Goal: Task Accomplishment & Management: Manage account settings

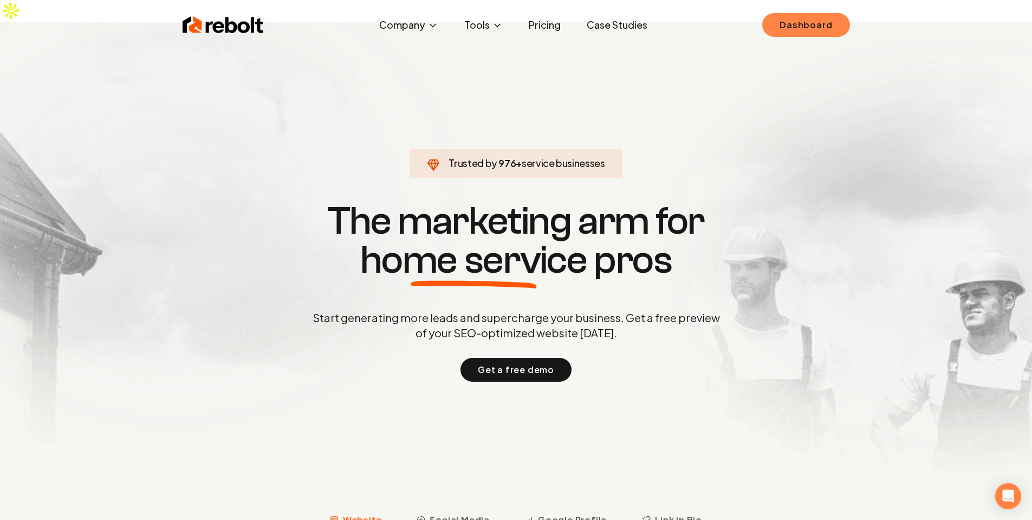
click at [819, 30] on link "Dashboard" at bounding box center [805, 25] width 87 height 24
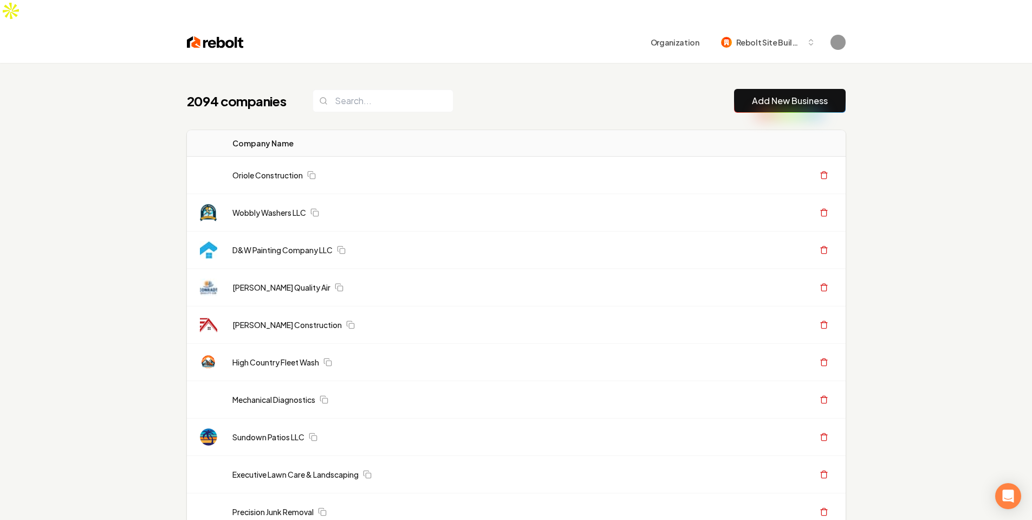
click at [351, 89] on input "search" at bounding box center [383, 100] width 141 height 23
click at [379, 89] on input "search" at bounding box center [383, 100] width 141 height 23
paste input "4803f834-c029-496f-b6b2-352e7c944614"
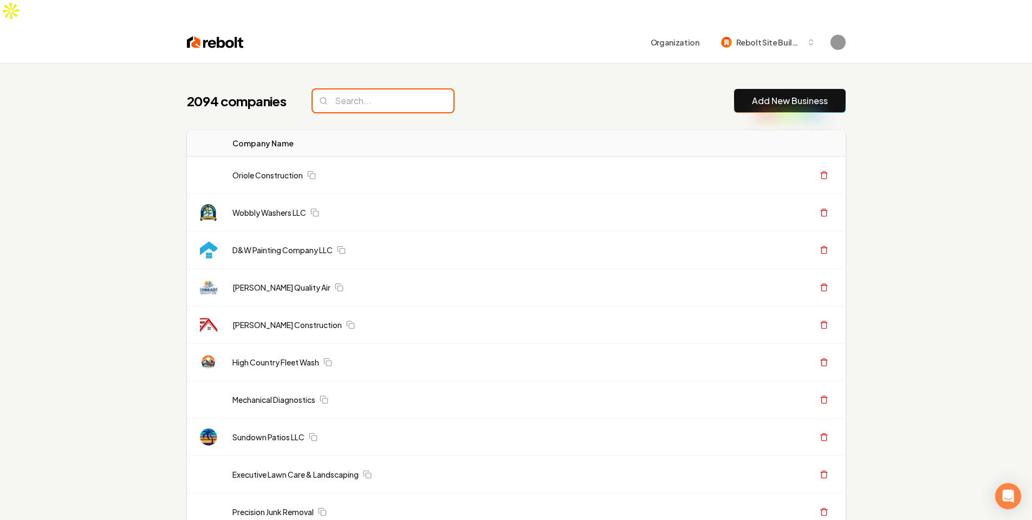
type input "4803f834-c029-496f-b6b2-352e7c944614"
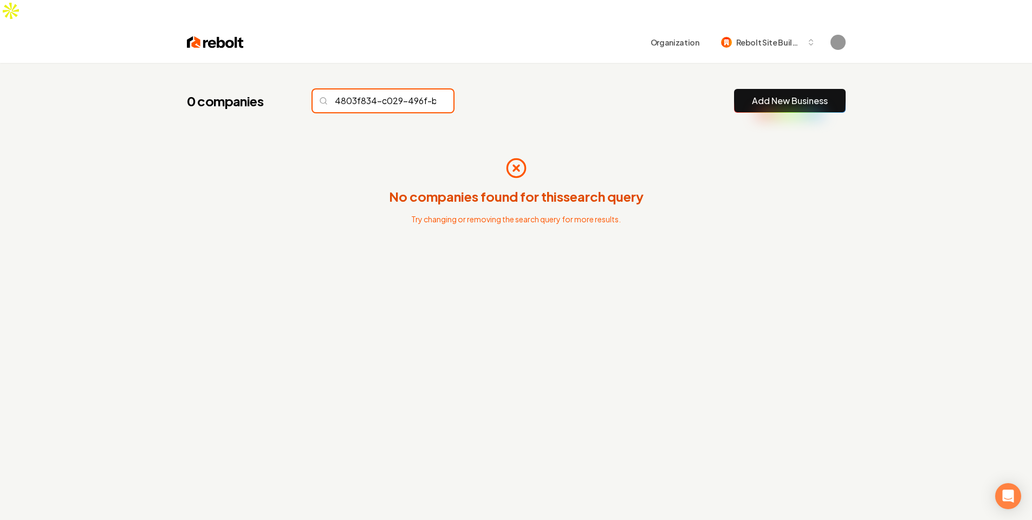
scroll to position [0, 99]
type input "renewab"
click at [427, 89] on input "renewab" at bounding box center [383, 100] width 141 height 23
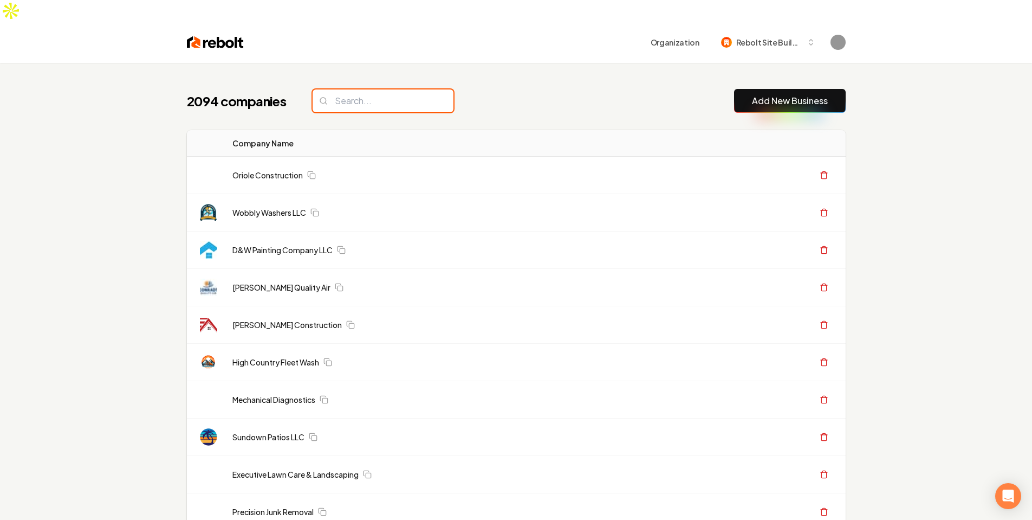
click at [422, 89] on input "search" at bounding box center [383, 100] width 141 height 23
click at [365, 89] on input "search" at bounding box center [383, 100] width 141 height 23
click at [349, 89] on input "asdf" at bounding box center [383, 100] width 141 height 23
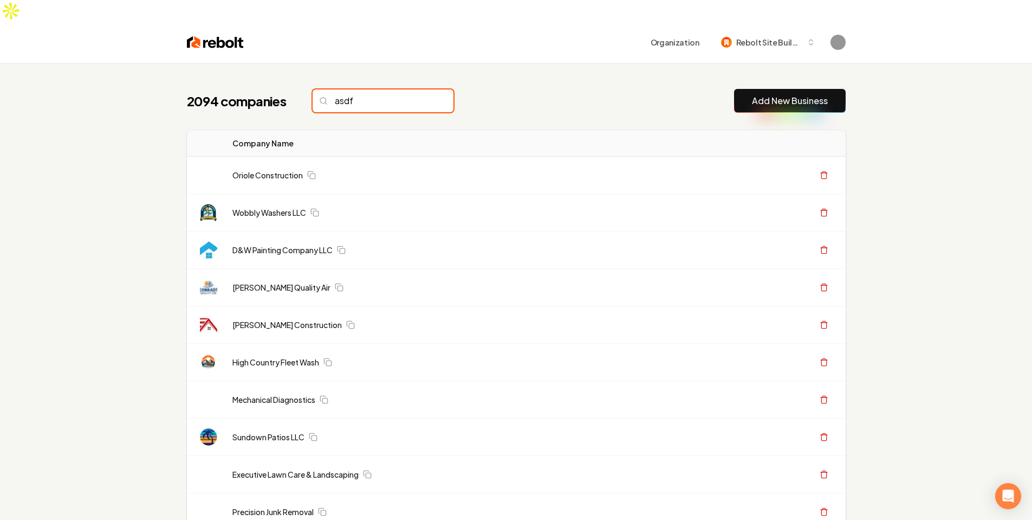
type input "asd`"
click at [349, 89] on input "search" at bounding box center [383, 100] width 141 height 23
click at [349, 89] on input "r" at bounding box center [383, 100] width 141 height 23
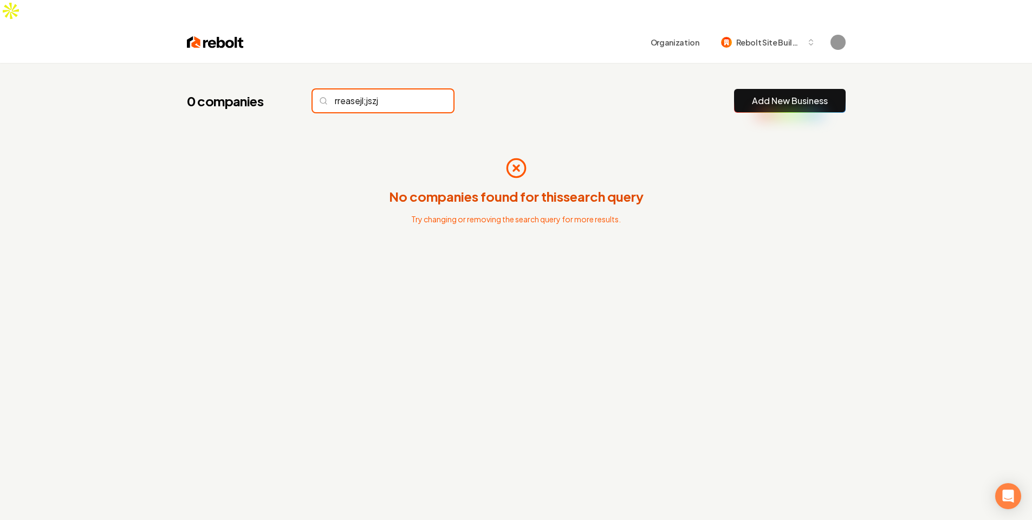
type input "rreasejl;jszjl"
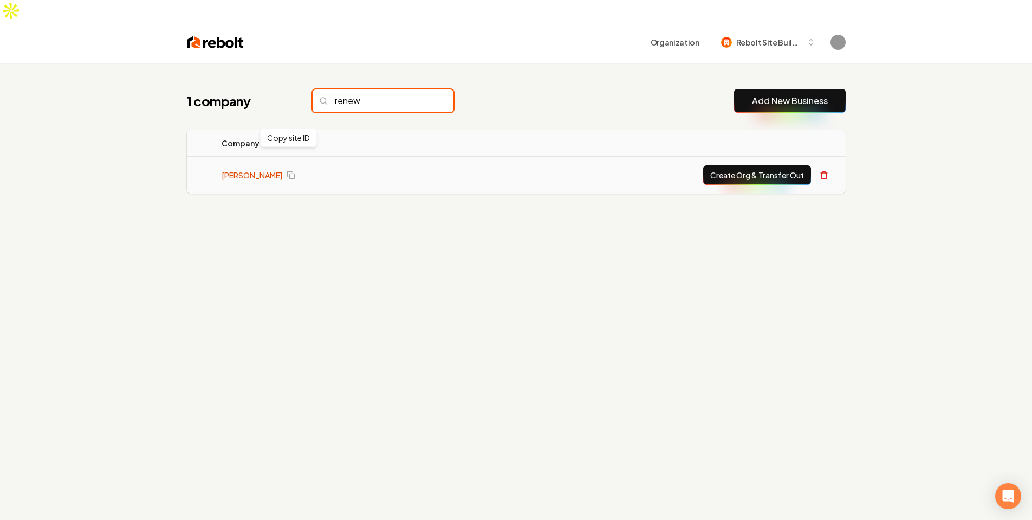
type input "renew"
click at [263, 170] on link "Reeves Renewal" at bounding box center [252, 175] width 61 height 11
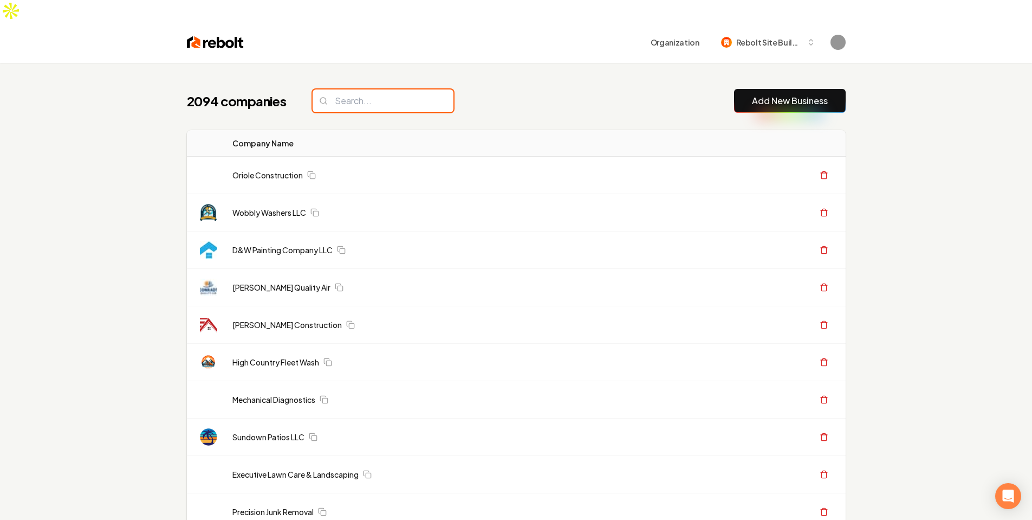
click at [394, 89] on input "search" at bounding box center [383, 100] width 141 height 23
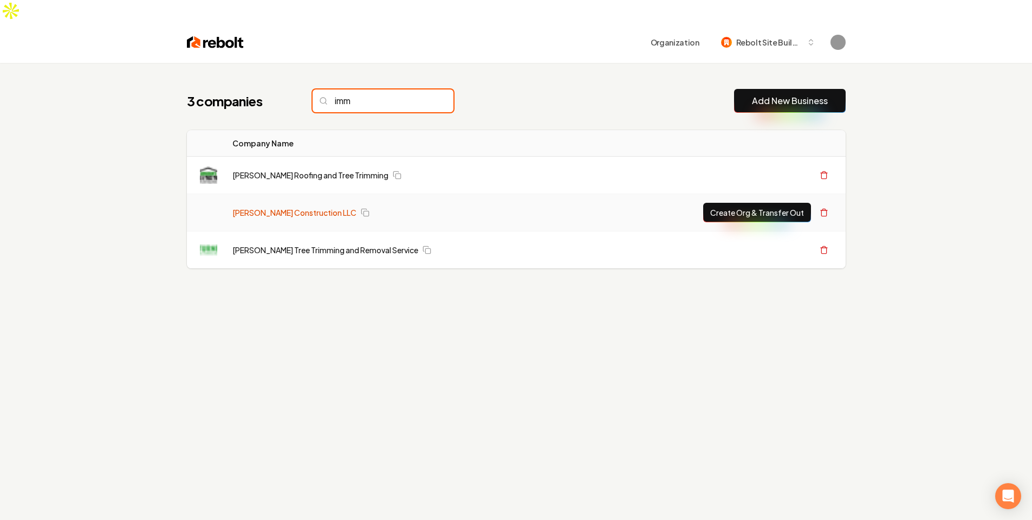
type input "imm"
click at [275, 207] on link "Jimmy Anderson Construction LLC" at bounding box center [294, 212] width 124 height 11
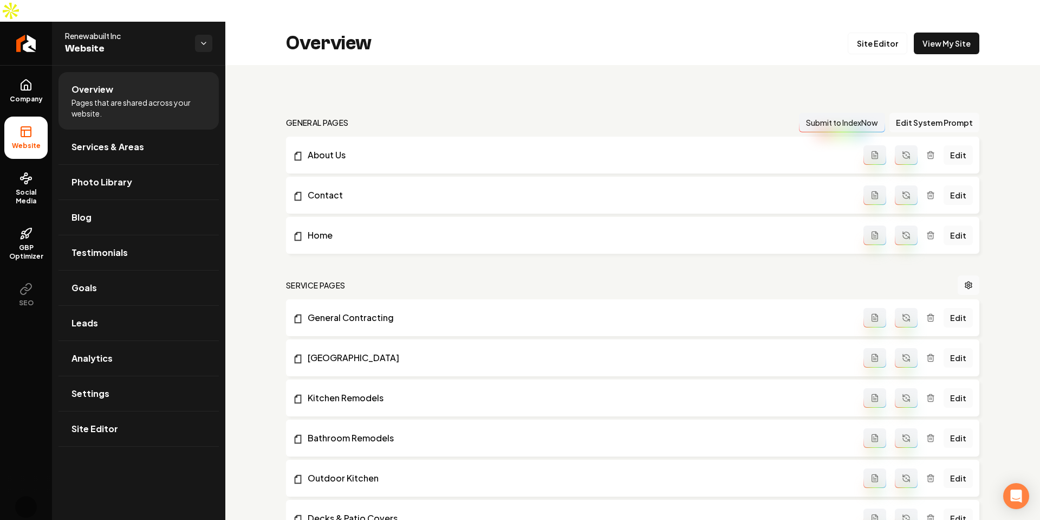
click at [111, 376] on link "Settings" at bounding box center [139, 393] width 160 height 35
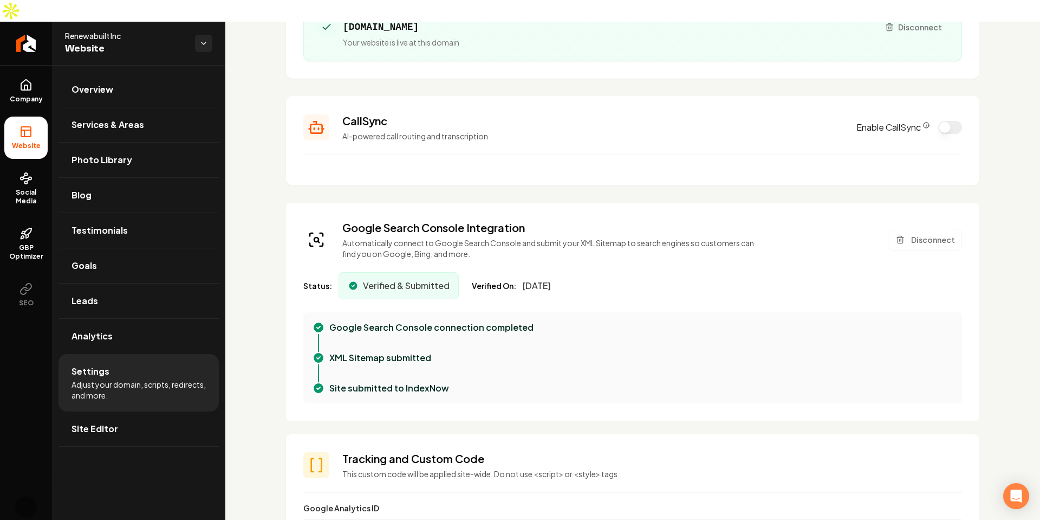
scroll to position [168, 0]
click at [440, 281] on span "Verified & Submitted" at bounding box center [406, 287] width 87 height 13
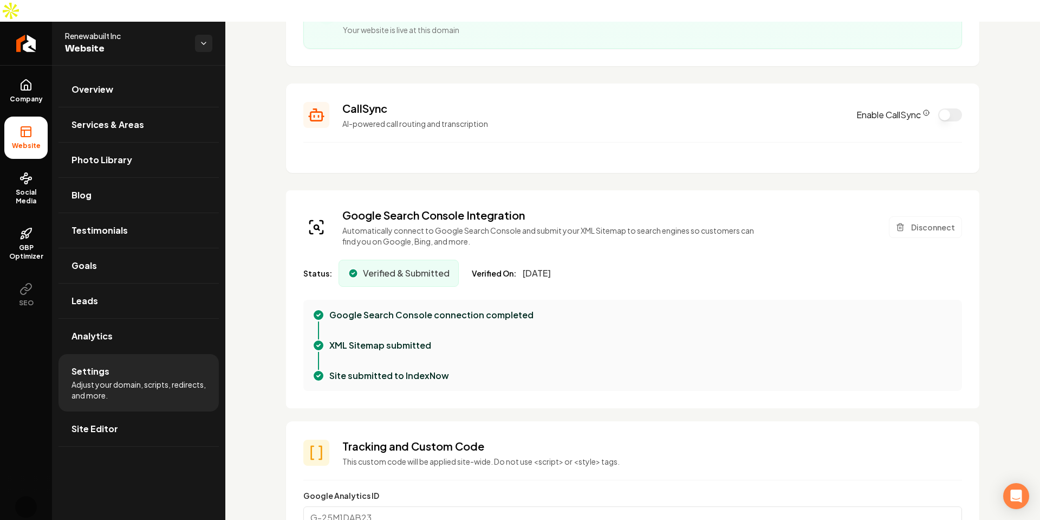
scroll to position [184, 0]
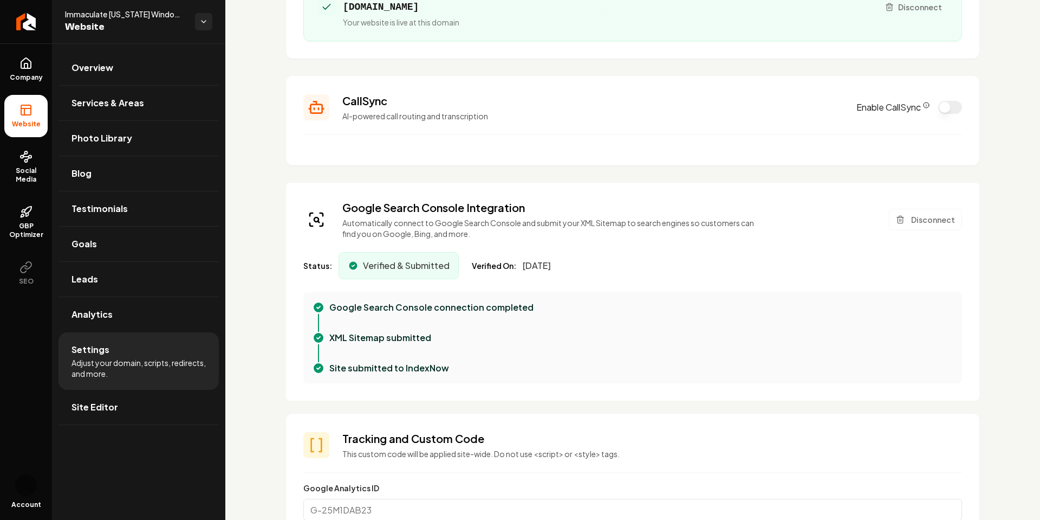
scroll to position [159, 0]
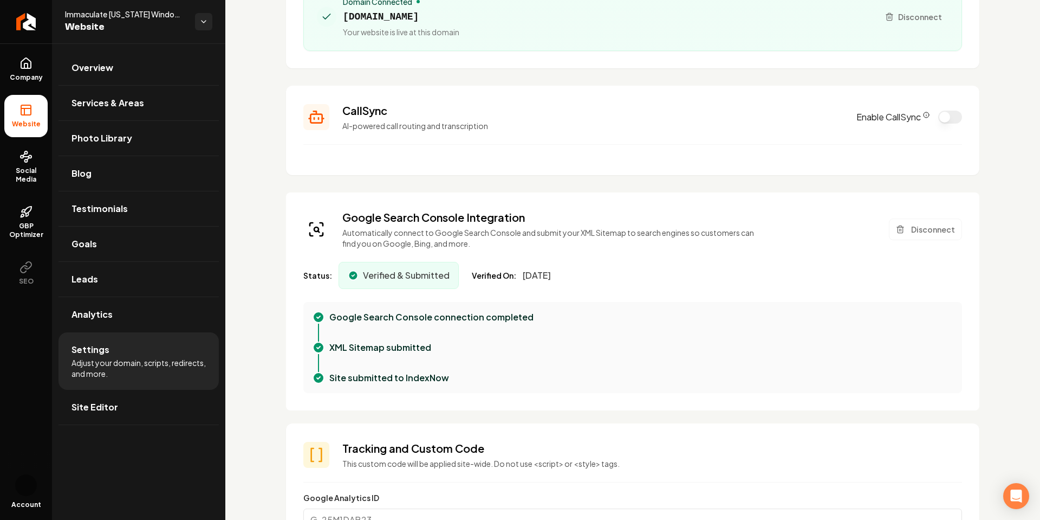
click at [295, 239] on div "Google Search Console Integration Automatically connect to Google Search Consol…" at bounding box center [632, 301] width 693 height 218
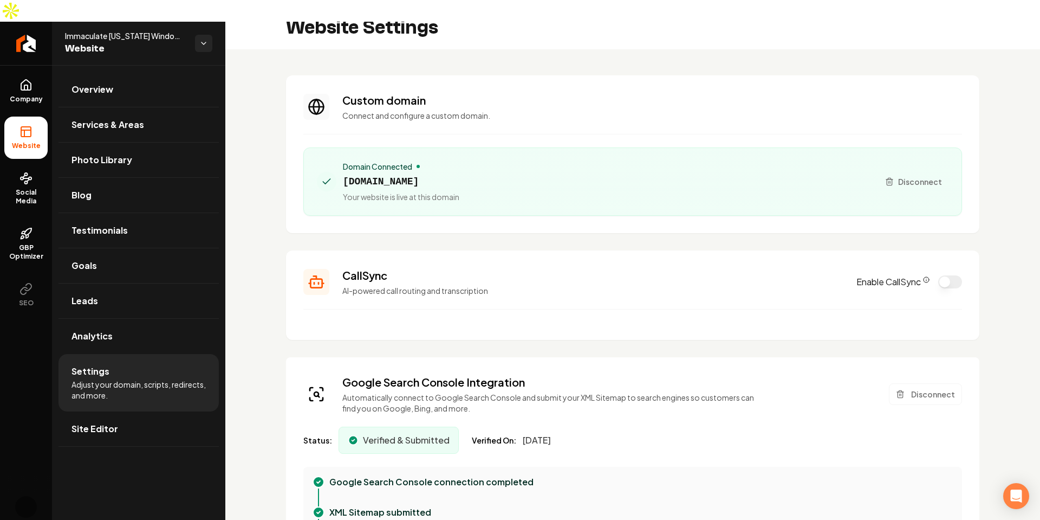
scroll to position [0, 0]
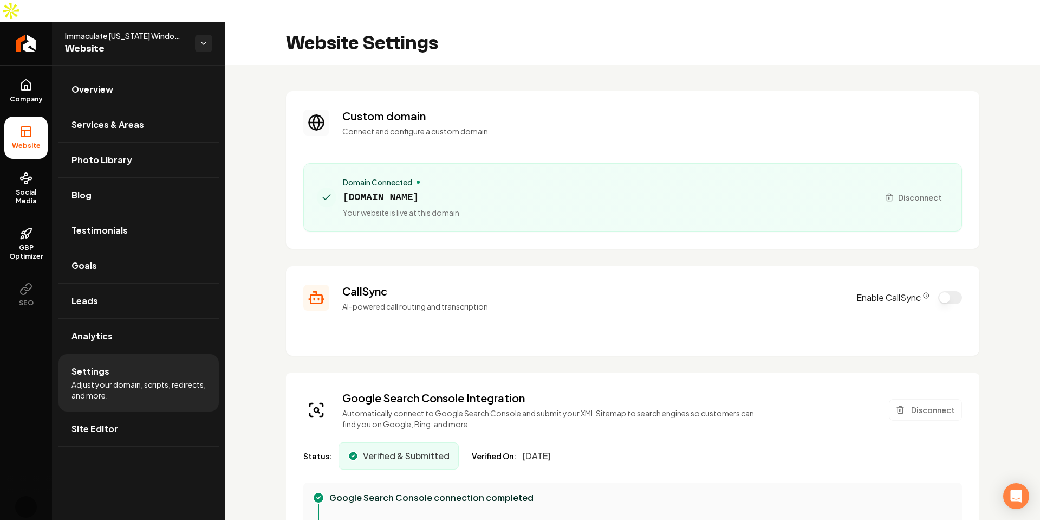
drag, startPoint x: 425, startPoint y: 174, endPoint x: 341, endPoint y: 176, distance: 84.5
click at [341, 177] on div "Domain Connected immaculateutah.com Your website is live at this domain" at bounding box center [593, 197] width 553 height 41
copy span "[DOMAIN_NAME]"
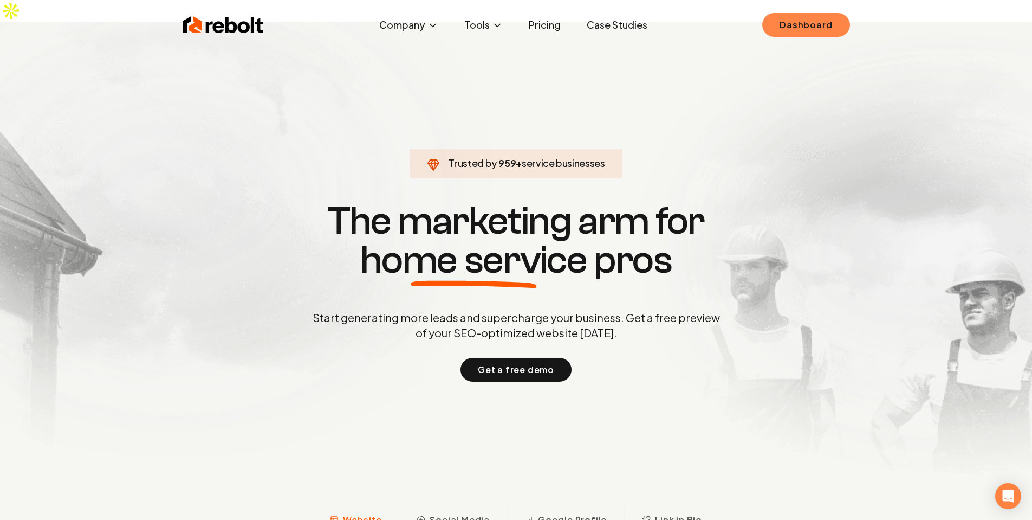
click at [822, 21] on link "Dashboard" at bounding box center [805, 25] width 87 height 24
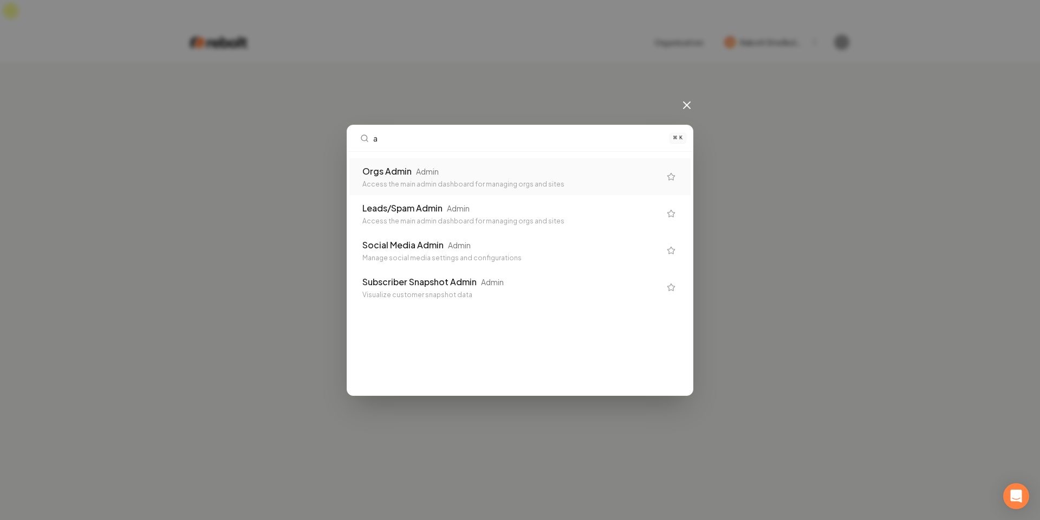
type input "ad"
click at [494, 159] on div "Orgs Admin Admin Access the main admin dashboard for managing orgs and sites" at bounding box center [519, 176] width 341 height 37
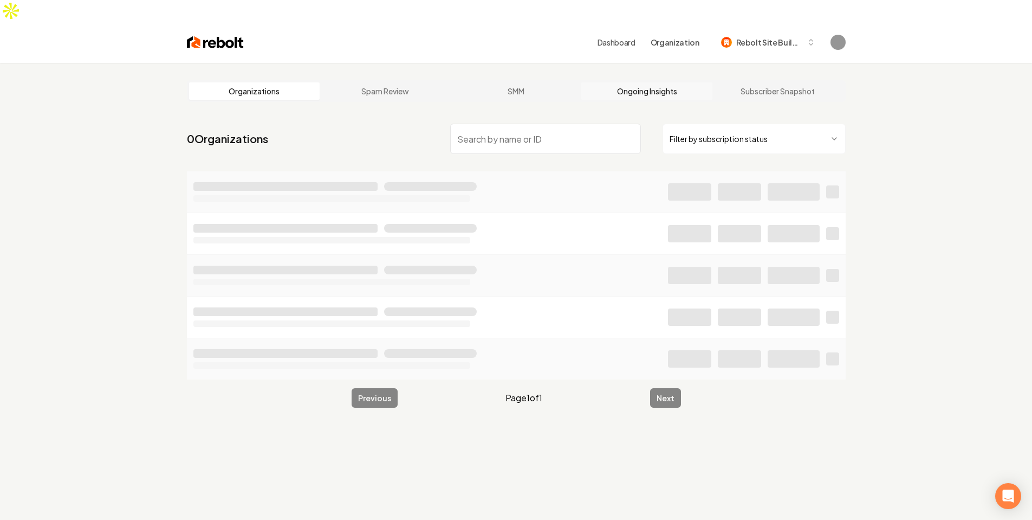
click at [685, 82] on link "Ongoing Insights" at bounding box center [646, 90] width 131 height 17
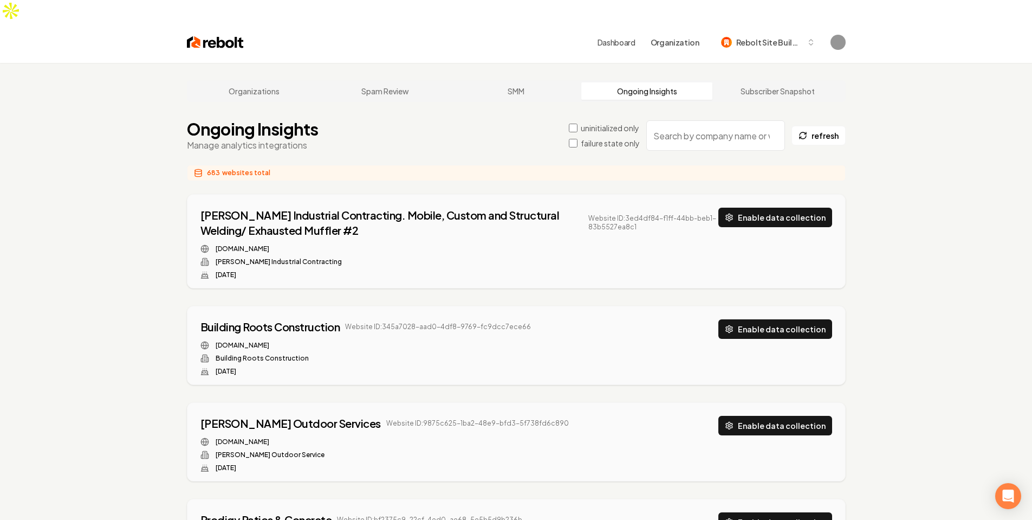
click at [701, 120] on input "search" at bounding box center [715, 135] width 139 height 30
paste input "immaculateutah.com"
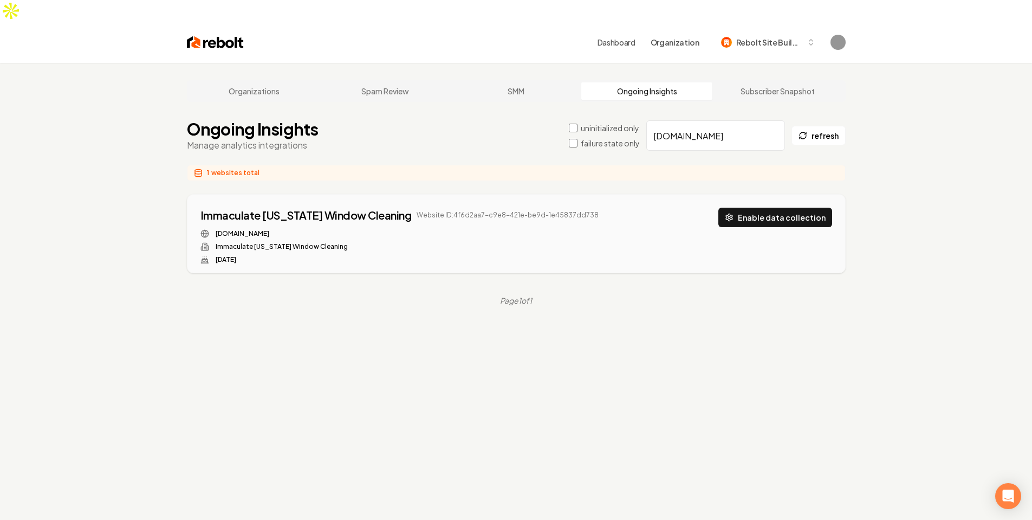
click at [706, 208] on div "Immaculate Utah Window Cleaning Website ID: 4f6d2aa7-c9e8-421e-be9d-1e45837dd73…" at bounding box center [516, 236] width 632 height 56
click at [613, 228] on div "Immaculate Utah Window Cleaning Website ID: 4f6d2aa7-c9e8-421e-be9d-1e45837dd73…" at bounding box center [516, 236] width 632 height 56
click at [763, 208] on button "Enable data collection" at bounding box center [775, 218] width 114 height 20
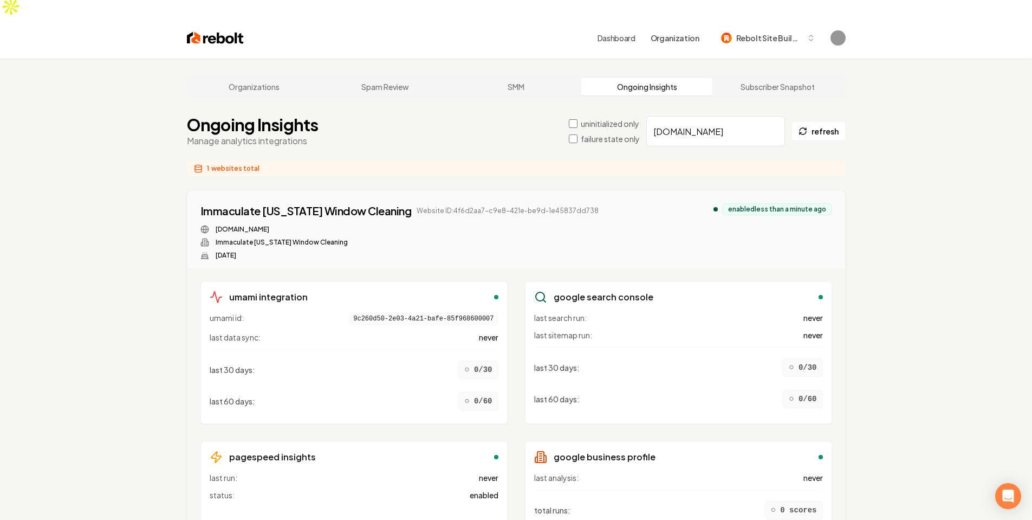
scroll to position [3, 0]
click at [687, 117] on input "immaculateutah.com" at bounding box center [715, 132] width 139 height 30
paste input "f1d7e959-120c-46a9-87c3-120afdd2cd4d"
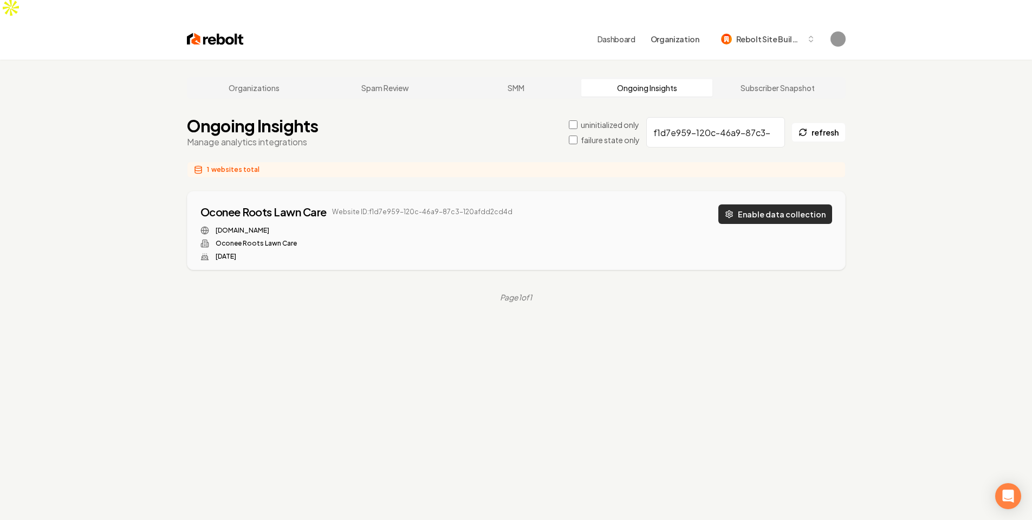
click at [794, 204] on button "Enable data collection" at bounding box center [775, 214] width 114 height 20
click at [724, 117] on input "f1d7e959-120c-46a9-87c3-120afdd2cd4d" at bounding box center [715, 132] width 139 height 30
paste input "oconeerootslcl.com"
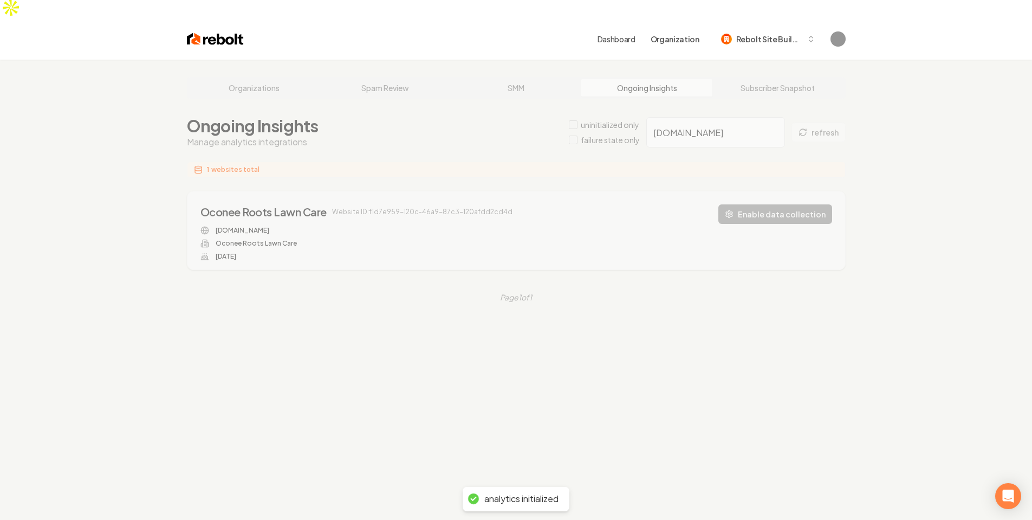
click at [460, 119] on div "Organizations Spam Review SMM Ongoing Insights Subscriber Snapshot Ongoing Insi…" at bounding box center [516, 320] width 1032 height 520
click at [465, 103] on div "Organizations Spam Review SMM Ongoing Insights Subscriber Snapshot Ongoing Insi…" at bounding box center [516, 320] width 1032 height 520
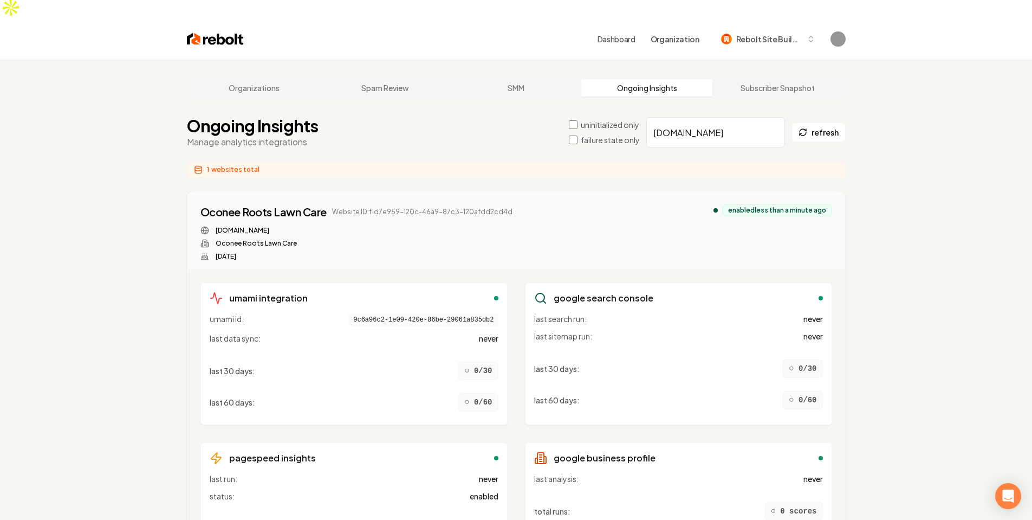
click at [465, 116] on div "Ongoing Insights Manage analytics integrations uninitialized only failure state…" at bounding box center [516, 132] width 659 height 33
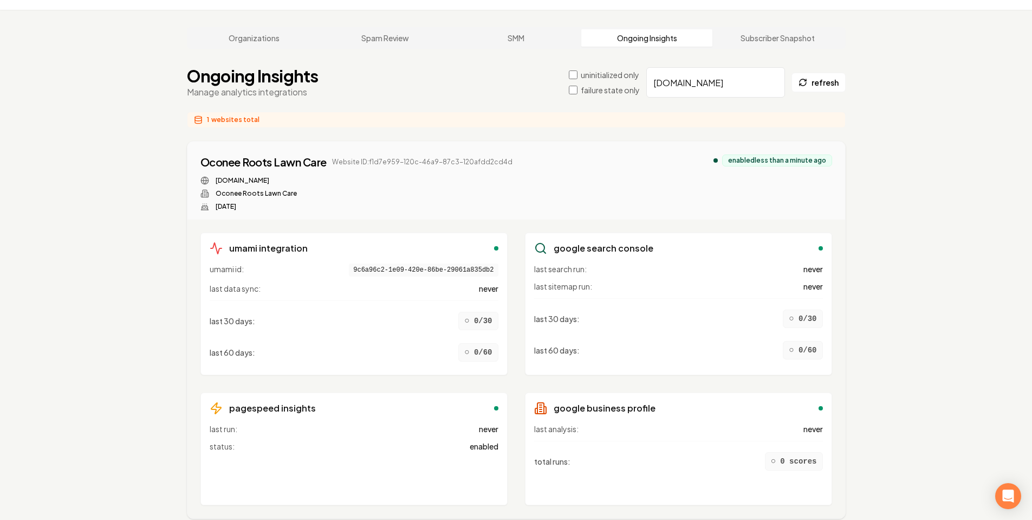
scroll to position [55, 0]
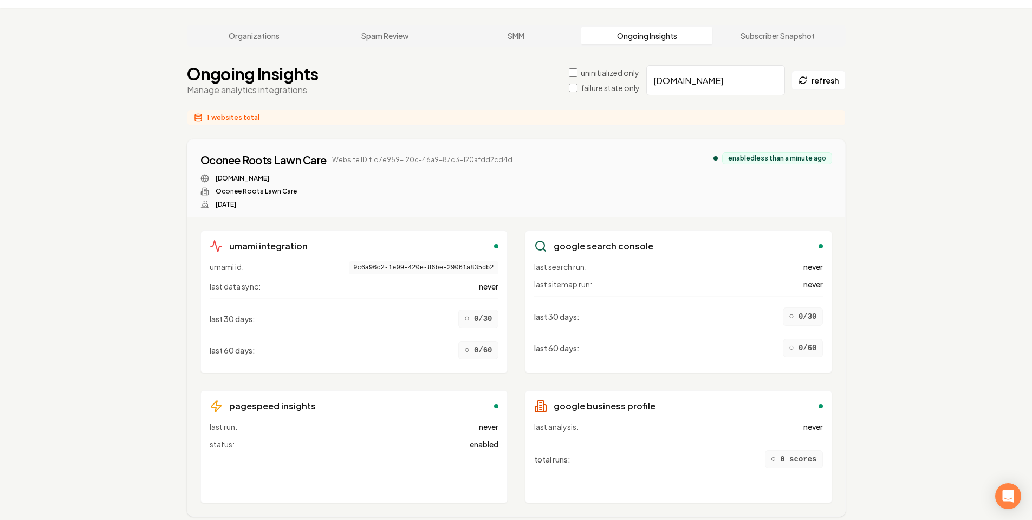
click at [717, 65] on input "oconeerootslcl.com" at bounding box center [715, 80] width 139 height 30
paste input "minutemen247"
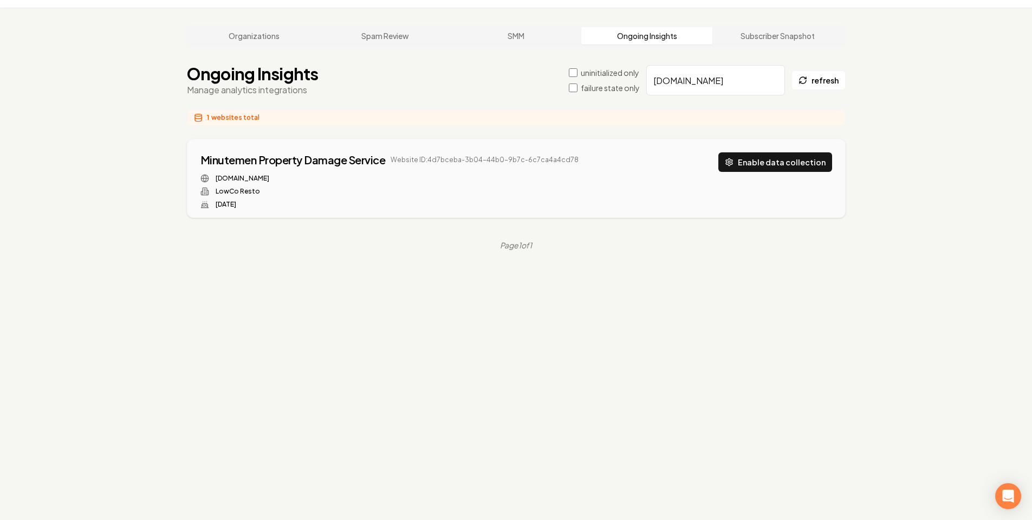
scroll to position [41, 0]
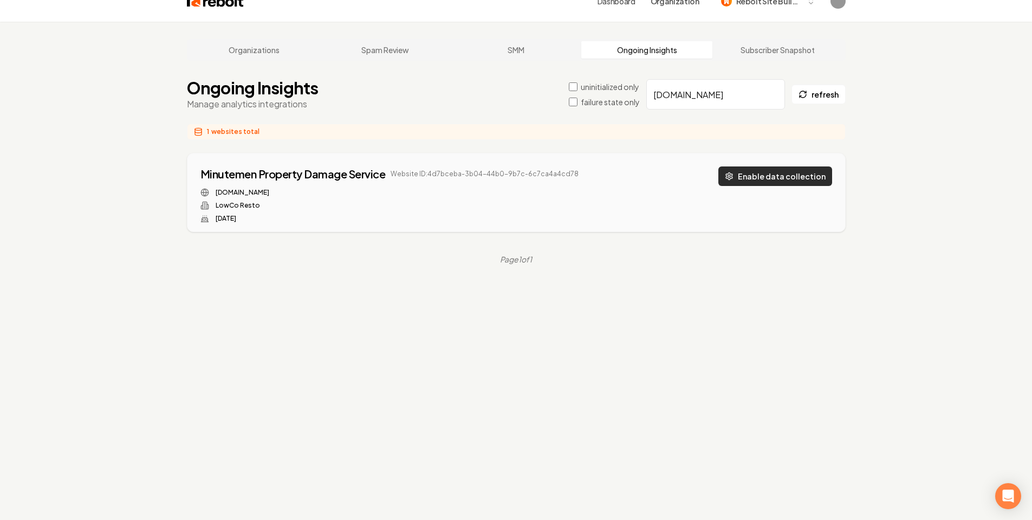
click at [769, 166] on button "Enable data collection" at bounding box center [775, 176] width 114 height 20
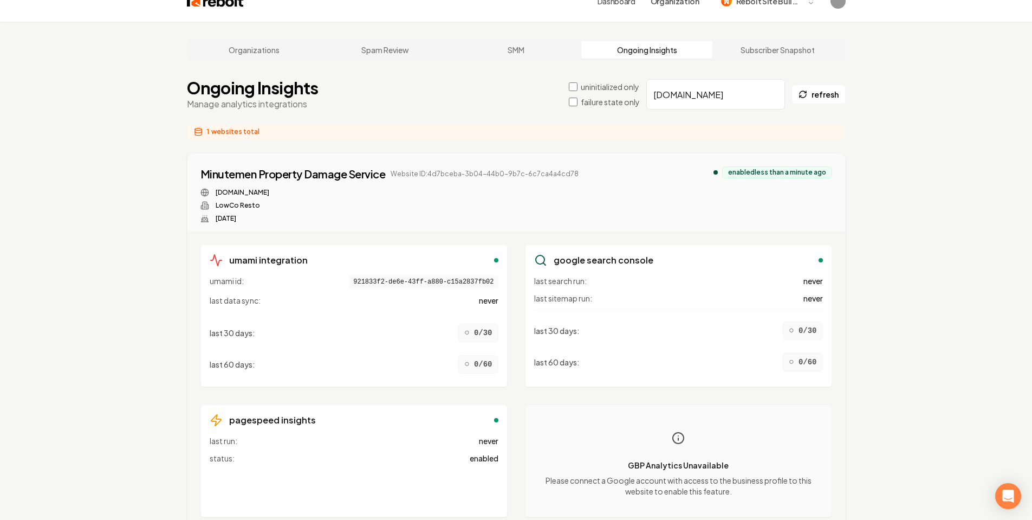
click at [878, 254] on div "Organizations Spam Review SMM Ongoing Insights Subscriber Snapshot Ongoing Insi…" at bounding box center [516, 301] width 1032 height 559
click at [723, 79] on input "minutemen247.com" at bounding box center [715, 94] width 139 height 30
paste input "63b2badb-dfe9-4980-85b1-5472f4127e0"
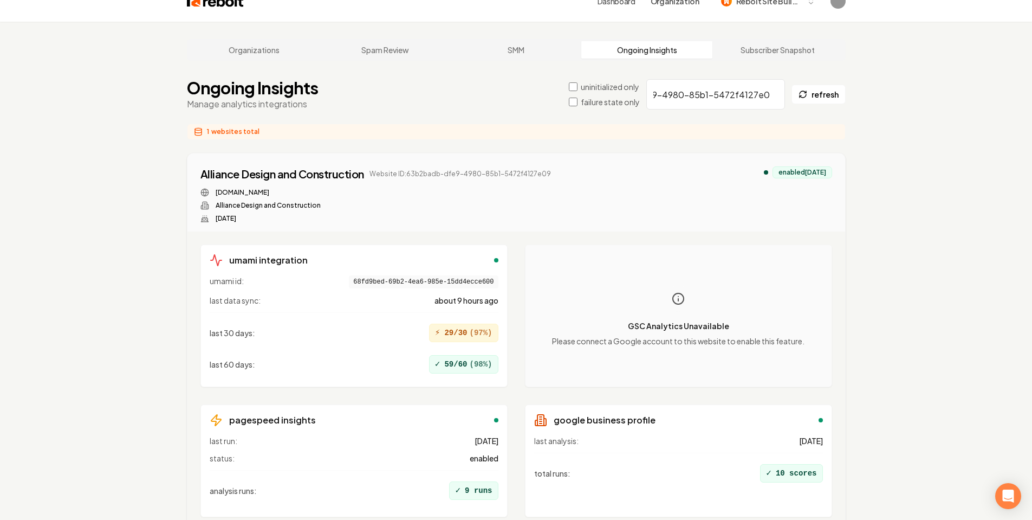
scroll to position [80, 0]
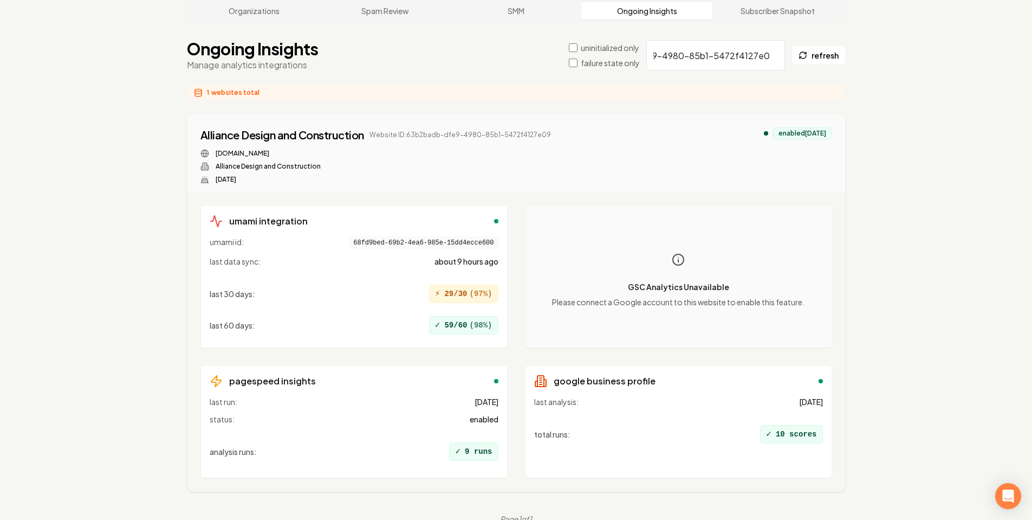
type input "63b2badb-dfe9-4980-85b1-5472f4127e0"
click at [671, 315] on div "GSC Analytics Unavailable Please connect a Google account to this website to en…" at bounding box center [678, 277] width 289 height 124
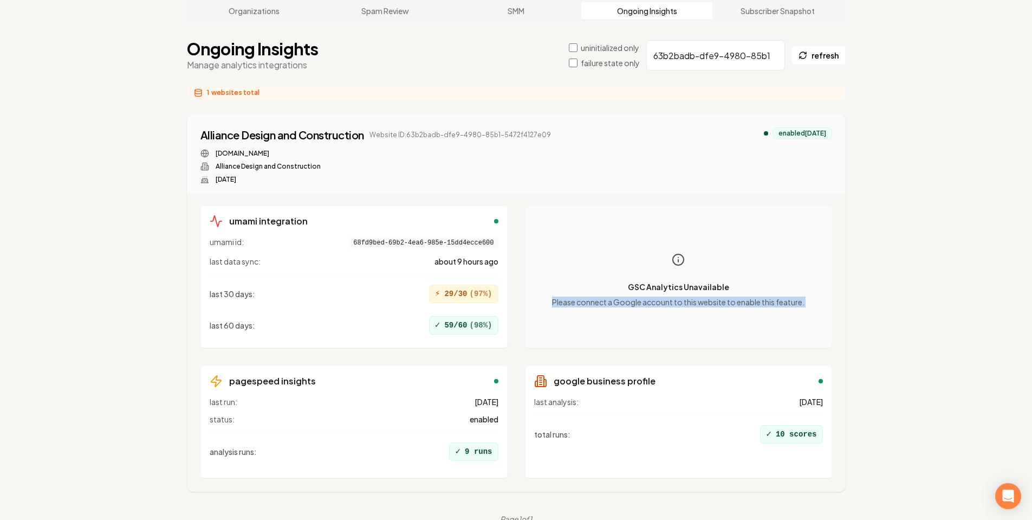
click at [671, 315] on div "GSC Analytics Unavailable Please connect a Google account to this website to en…" at bounding box center [678, 277] width 289 height 124
click at [663, 296] on p "Please connect a Google account to this website to enable this feature." at bounding box center [678, 301] width 252 height 11
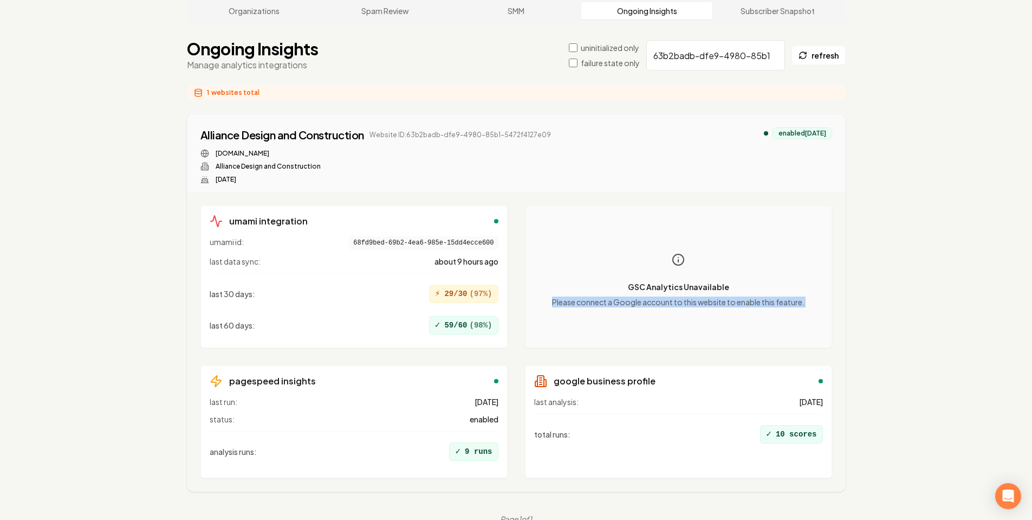
click at [837, 295] on div "umami integration umami id: 68fd9bed-69b2-4ea6-985e-15dd4ecce600 last data sync…" at bounding box center [516, 341] width 658 height 299
click at [226, 149] on div "alliancebuildingut.com Alliance Design and Construction May 14, 2025" at bounding box center [375, 166] width 351 height 35
copy div "Alliance Design and Construction"
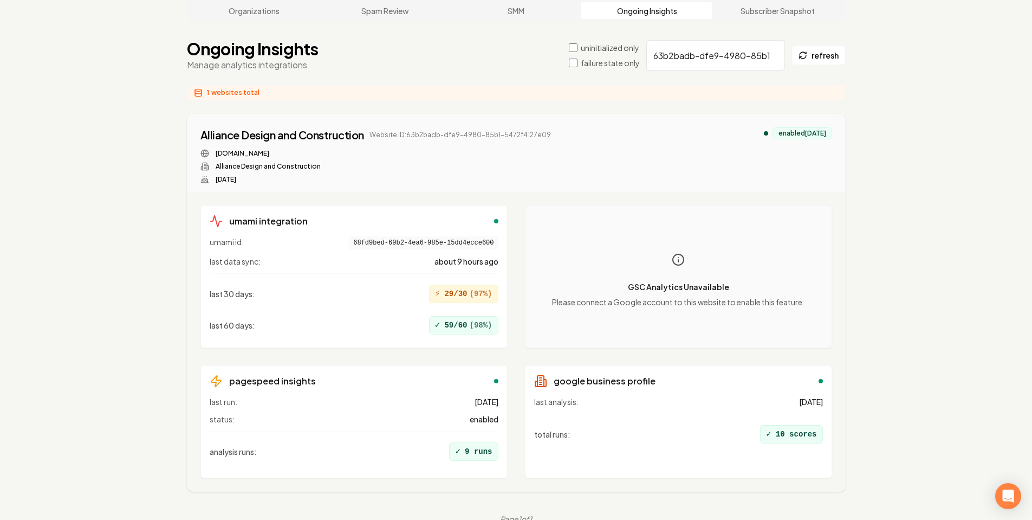
click at [743, 49] on div "Ongoing Insights Manage analytics integrations uninitialized only failure state…" at bounding box center [516, 55] width 659 height 33
click at [709, 40] on input "63b2badb-dfe9-4980-85b1-5472f4127e0" at bounding box center [715, 55] width 139 height 30
click at [575, 134] on div "Alliance Design and Construction Website ID: 63b2badb-dfe9-4980-85b1-5472f4127e…" at bounding box center [516, 155] width 632 height 56
drag, startPoint x: 555, startPoint y: 114, endPoint x: 405, endPoint y: 120, distance: 150.2
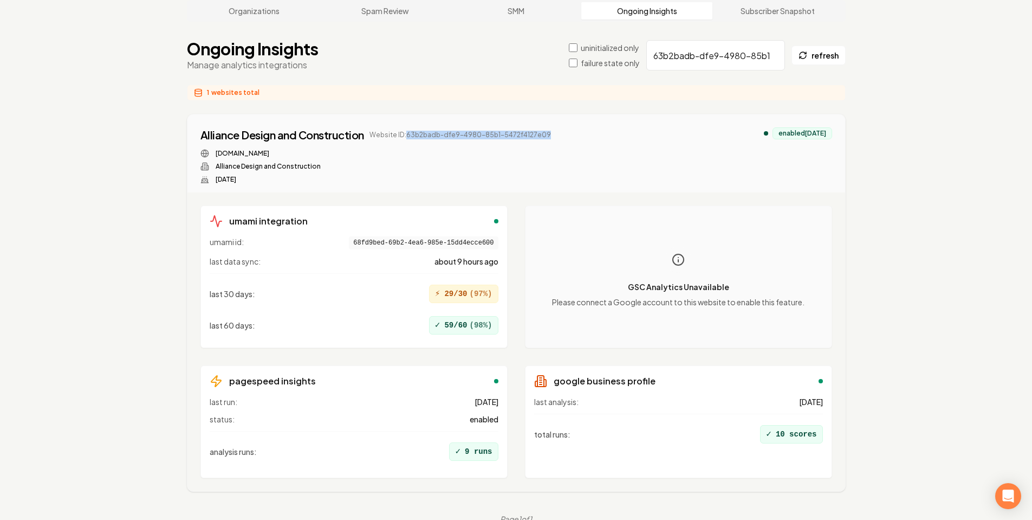
click at [405, 127] on div "Alliance Design and Construction Website ID: 63b2badb-dfe9-4980-85b1-5472f4127e…" at bounding box center [516, 155] width 632 height 56
copy span "63b2badb-dfe9-4980-85b1-5472f4127e09"
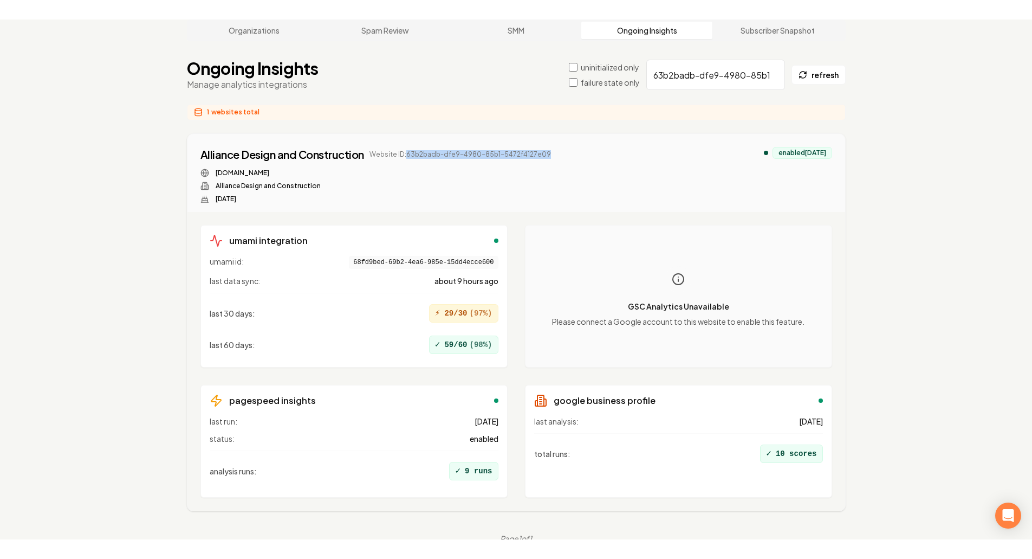
scroll to position [41, 0]
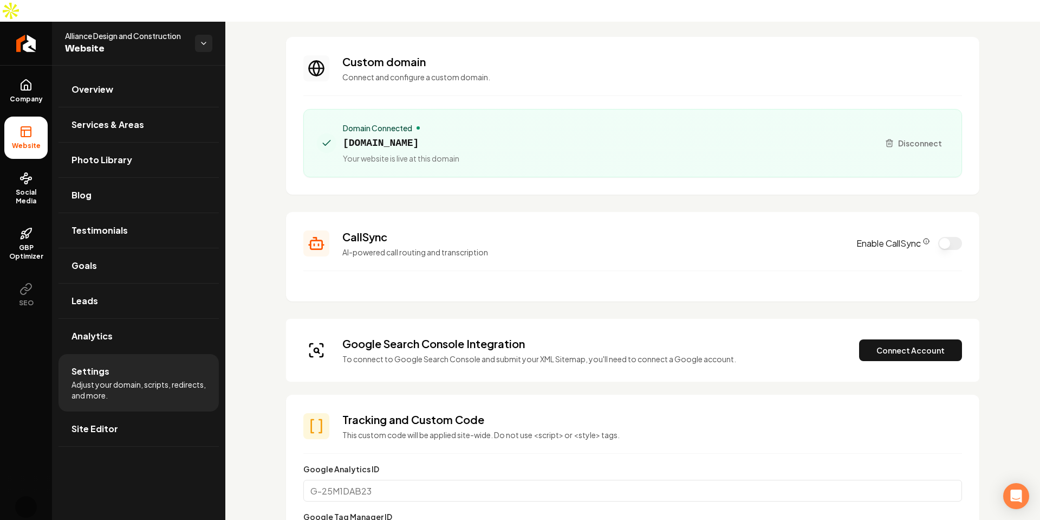
scroll to position [55, 0]
click at [600, 352] on p "To connect to Google Search Console and submit your XML Sitemap, you'll need to…" at bounding box center [539, 357] width 394 height 11
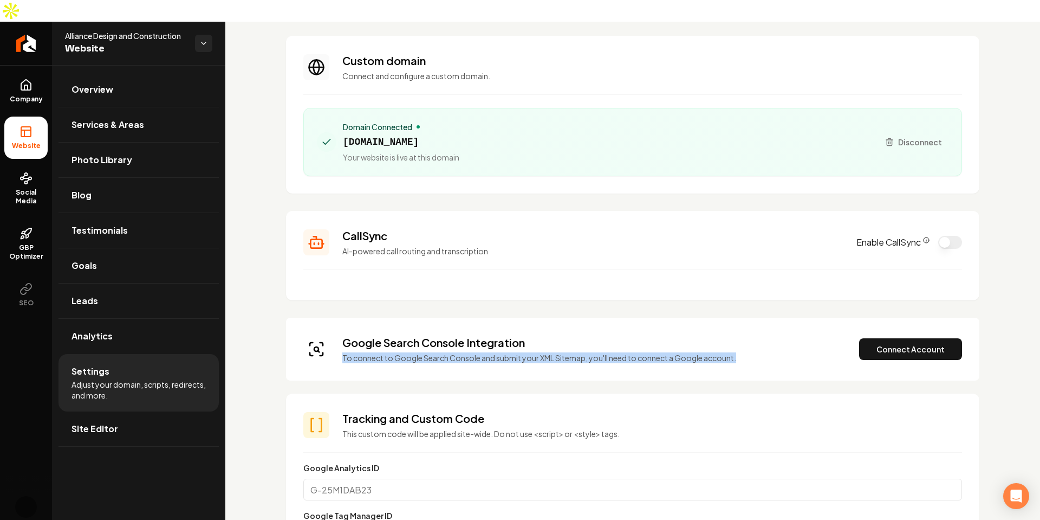
click at [600, 352] on p "To connect to Google Search Console and submit your XML Sitemap, you'll need to…" at bounding box center [539, 357] width 394 height 11
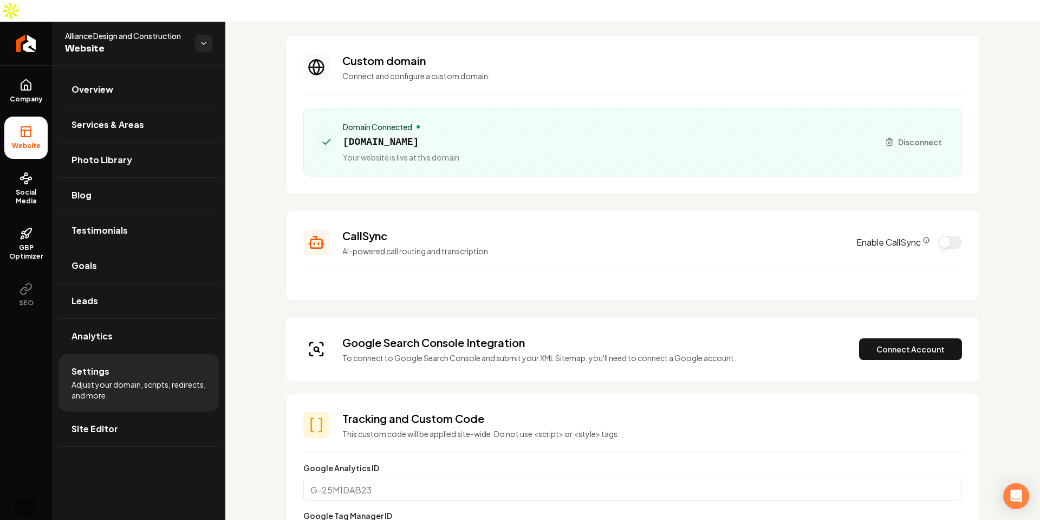
click at [745, 36] on section "Custom domain Connect and configure a custom domain. Domain Connected [DOMAIN_N…" at bounding box center [632, 115] width 693 height 158
click at [455, 335] on h3 "Google Search Console Integration" at bounding box center [539, 342] width 394 height 15
copy h3 "Google Search Console Integration"
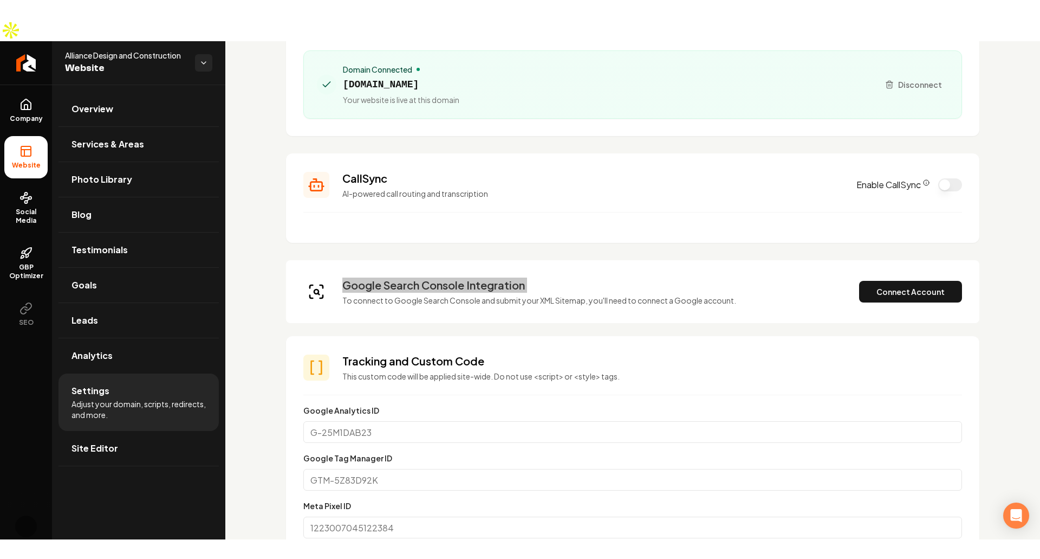
scroll to position [134, 0]
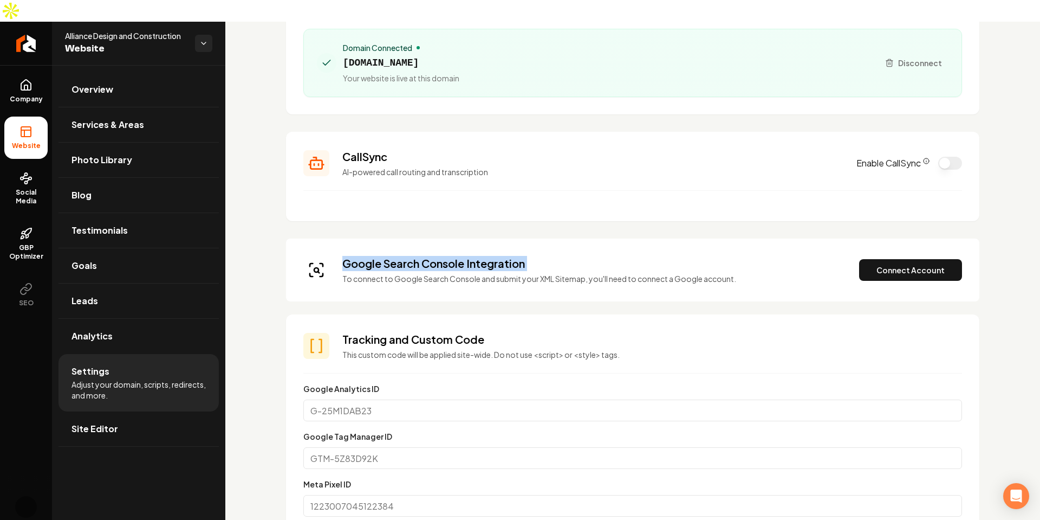
click at [722, 238] on div "Google Search Console Integration To connect to Google Search Console and submi…" at bounding box center [632, 269] width 693 height 63
click at [779, 269] on div "Google Search Console Integration To connect to Google Search Console and submi…" at bounding box center [632, 269] width 693 height 63
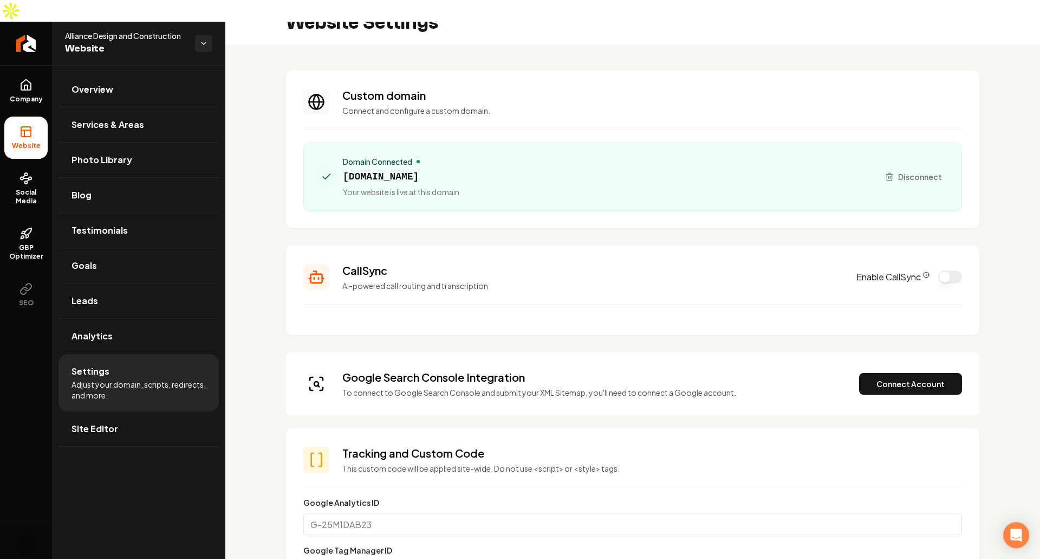
scroll to position [20, 0]
click at [489, 247] on section "CallSync AI-powered call routing and transcription Enable CallSync" at bounding box center [632, 291] width 693 height 89
